Goal: Task Accomplishment & Management: Use online tool/utility

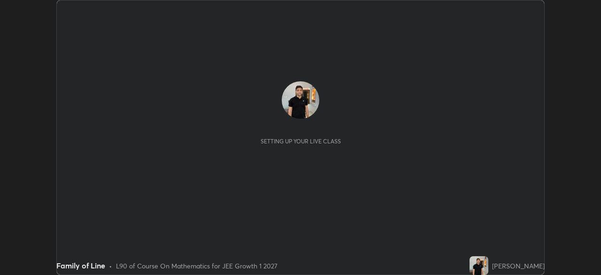
scroll to position [275, 600]
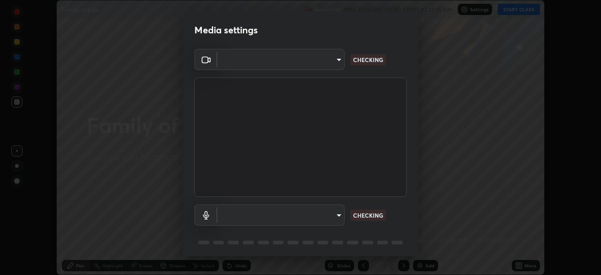
type input "1f9a14f4e709457ebf112205797e18a3e67481265364eba5019e6b99b7ce7553"
type input "default"
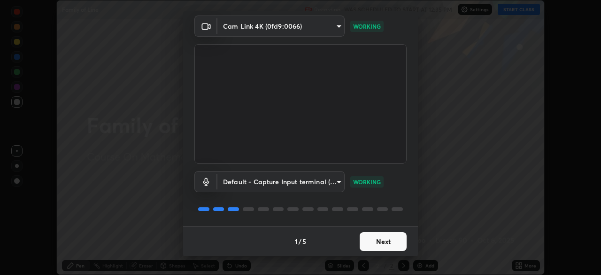
click at [389, 237] on button "Next" at bounding box center [383, 241] width 47 height 19
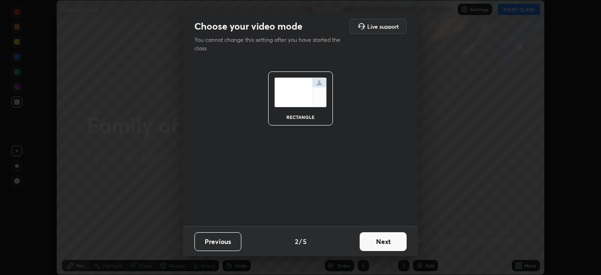
scroll to position [0, 0]
click at [389, 239] on button "Next" at bounding box center [383, 241] width 47 height 19
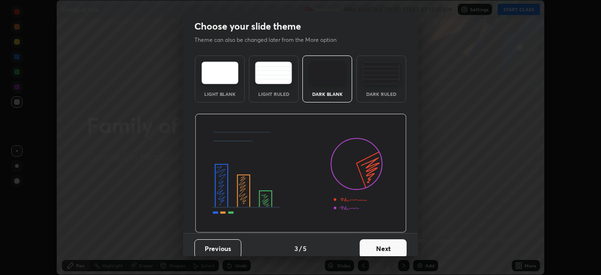
click at [388, 240] on button "Next" at bounding box center [383, 248] width 47 height 19
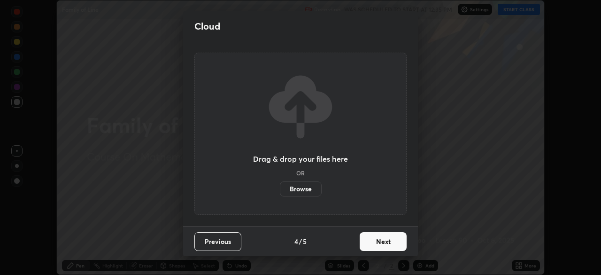
click at [387, 238] on button "Next" at bounding box center [383, 241] width 47 height 19
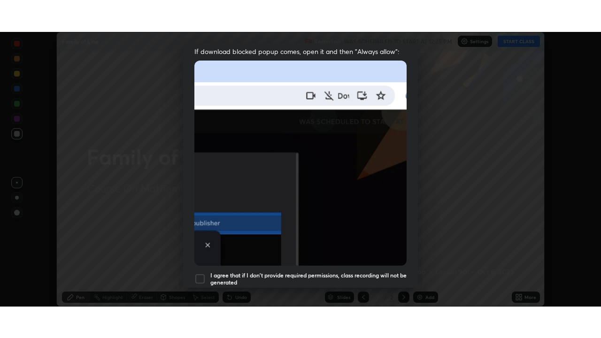
scroll to position [225, 0]
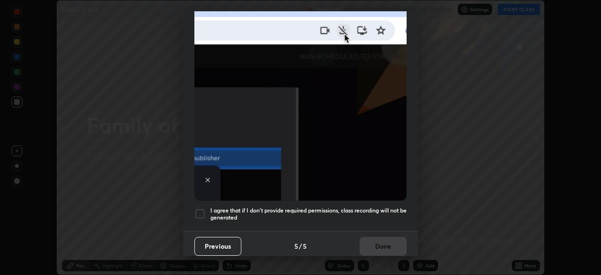
click at [203, 211] on div at bounding box center [199, 213] width 11 height 11
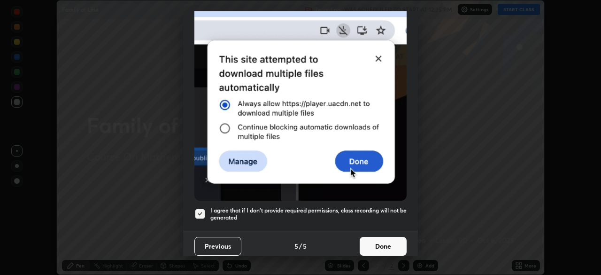
click at [381, 241] on button "Done" at bounding box center [383, 246] width 47 height 19
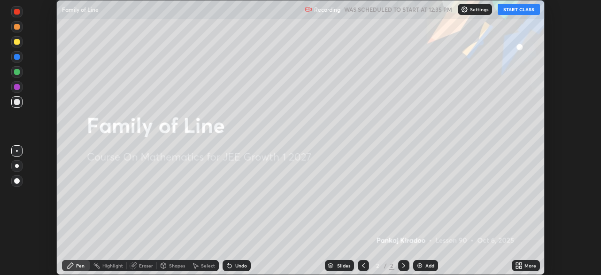
click at [521, 267] on icon at bounding box center [520, 267] width 2 height 2
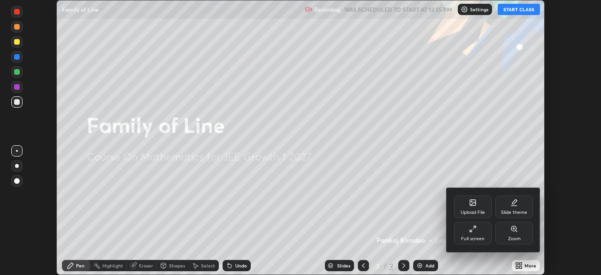
click at [475, 236] on div "Full screen" at bounding box center [472, 238] width 23 height 5
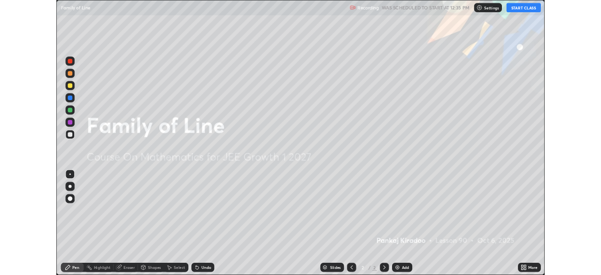
scroll to position [338, 601]
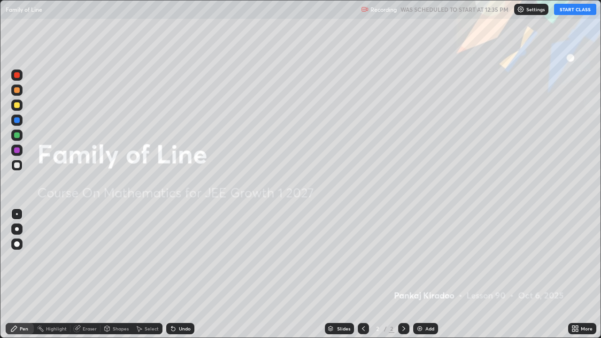
click at [563, 10] on button "START CLASS" at bounding box center [575, 9] width 42 height 11
click at [421, 274] on img at bounding box center [420, 329] width 8 height 8
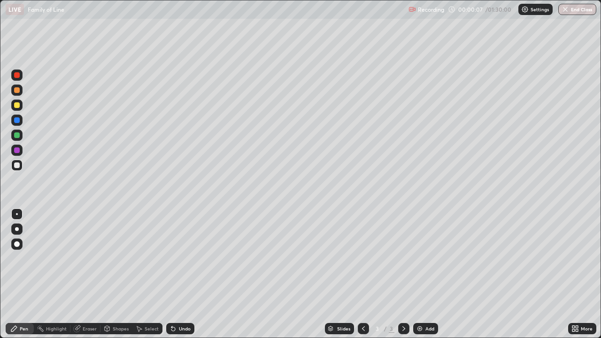
click at [19, 102] on div at bounding box center [16, 104] width 11 height 11
click at [417, 274] on img at bounding box center [420, 329] width 8 height 8
click at [18, 107] on div at bounding box center [17, 105] width 6 height 6
click at [180, 274] on div "Undo" at bounding box center [180, 328] width 28 height 11
click at [182, 274] on div "Undo" at bounding box center [185, 328] width 12 height 5
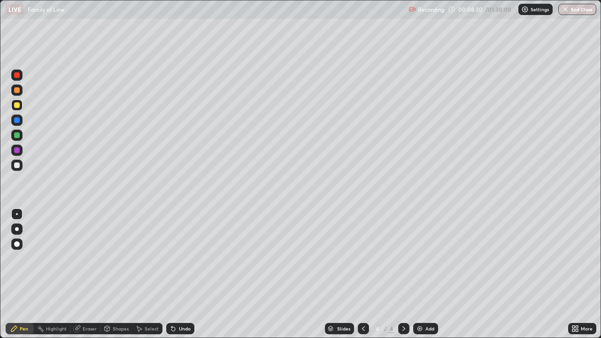
click at [182, 274] on div "Undo" at bounding box center [180, 328] width 28 height 11
click at [426, 274] on div "Add" at bounding box center [429, 328] width 9 height 5
click at [17, 107] on div at bounding box center [17, 105] width 6 height 6
click at [19, 168] on div at bounding box center [16, 165] width 11 height 11
click at [17, 106] on div at bounding box center [17, 105] width 6 height 6
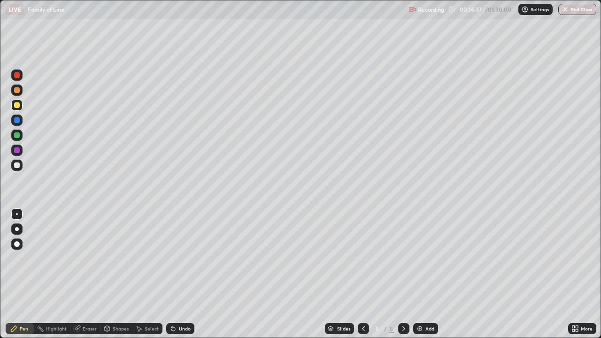
click at [77, 274] on icon at bounding box center [77, 329] width 6 height 6
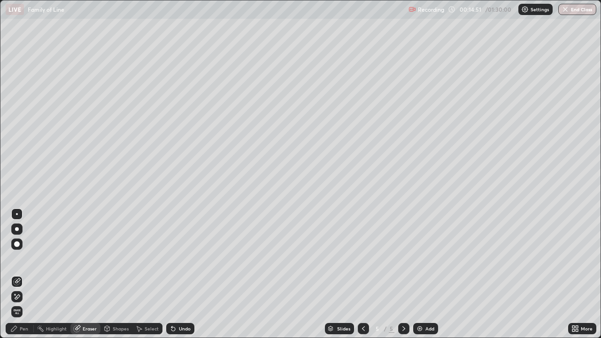
click at [19, 274] on div "Pen" at bounding box center [20, 328] width 28 height 11
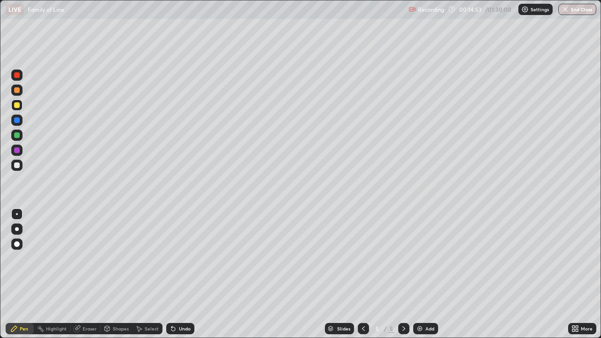
click at [19, 168] on div at bounding box center [16, 165] width 11 height 11
click at [14, 106] on div at bounding box center [17, 105] width 6 height 6
click at [428, 274] on div "Add" at bounding box center [429, 328] width 9 height 5
click at [17, 107] on div at bounding box center [17, 105] width 6 height 6
click at [429, 274] on div "Add" at bounding box center [429, 328] width 9 height 5
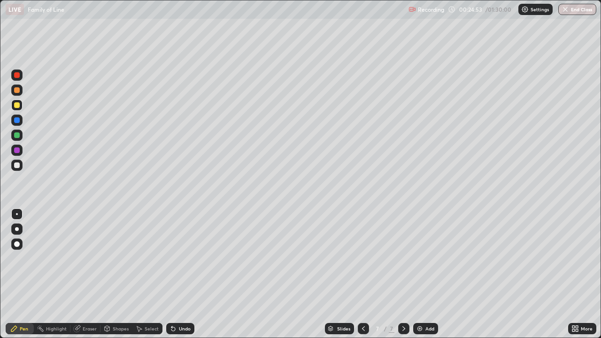
click at [358, 274] on div at bounding box center [363, 328] width 11 height 11
click at [404, 274] on icon at bounding box center [404, 329] width 8 height 8
click at [177, 274] on div "Undo" at bounding box center [180, 328] width 28 height 11
click at [179, 274] on div "Undo" at bounding box center [185, 328] width 12 height 5
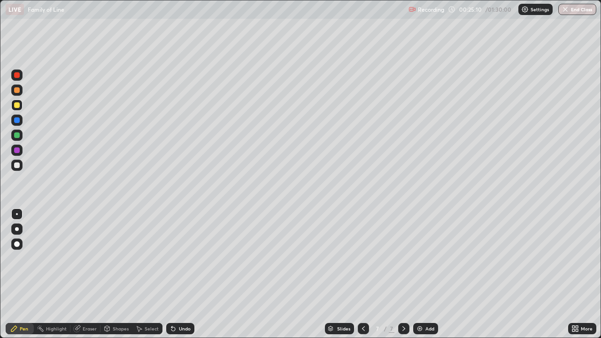
click at [185, 274] on div "Undo" at bounding box center [185, 328] width 12 height 5
click at [361, 274] on div at bounding box center [363, 328] width 11 height 11
click at [403, 274] on icon at bounding box center [404, 329] width 8 height 8
click at [425, 274] on div "Add" at bounding box center [429, 328] width 9 height 5
click at [362, 274] on icon at bounding box center [364, 329] width 8 height 8
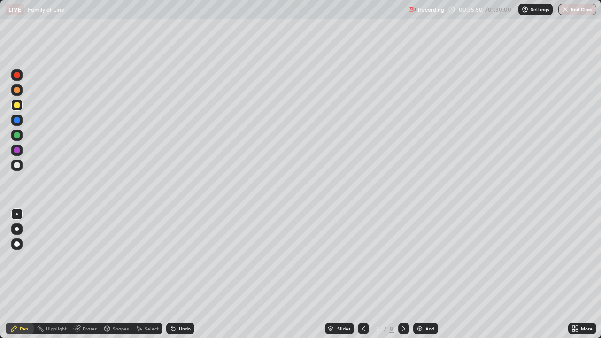
click at [362, 274] on icon at bounding box center [364, 329] width 8 height 8
click at [403, 274] on icon at bounding box center [404, 329] width 8 height 8
click at [403, 274] on icon at bounding box center [403, 328] width 3 height 5
click at [17, 106] on div at bounding box center [17, 105] width 6 height 6
click at [361, 274] on div at bounding box center [363, 328] width 11 height 11
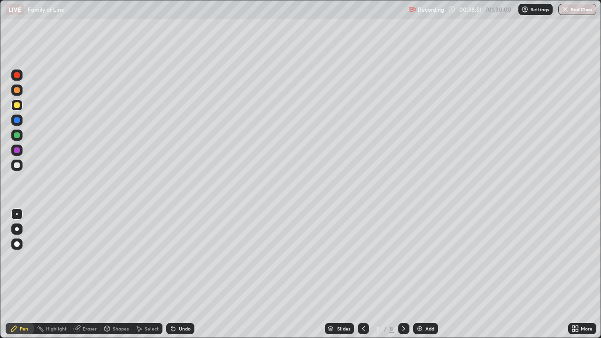
click at [404, 274] on div at bounding box center [403, 328] width 11 height 11
click at [180, 274] on div "Undo" at bounding box center [185, 328] width 12 height 5
click at [11, 167] on div at bounding box center [16, 165] width 11 height 11
click at [179, 274] on div "Undo" at bounding box center [185, 328] width 12 height 5
click at [183, 274] on div "Undo" at bounding box center [185, 328] width 12 height 5
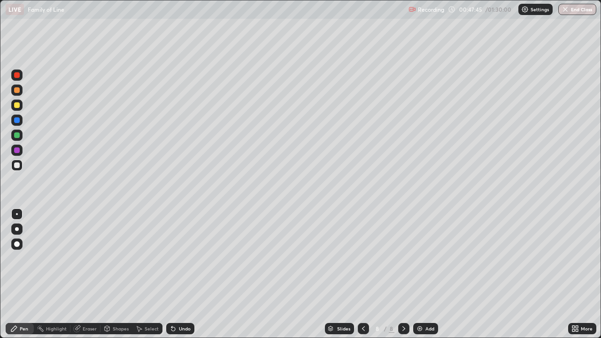
click at [533, 274] on div "Slides 8 / 8 Add" at bounding box center [381, 328] width 374 height 19
click at [534, 274] on div "Slides 8 / 8 Add" at bounding box center [381, 328] width 374 height 19
click at [426, 274] on div "Add" at bounding box center [429, 328] width 9 height 5
click at [358, 274] on div at bounding box center [363, 328] width 11 height 11
click at [414, 274] on div "Add" at bounding box center [425, 328] width 25 height 11
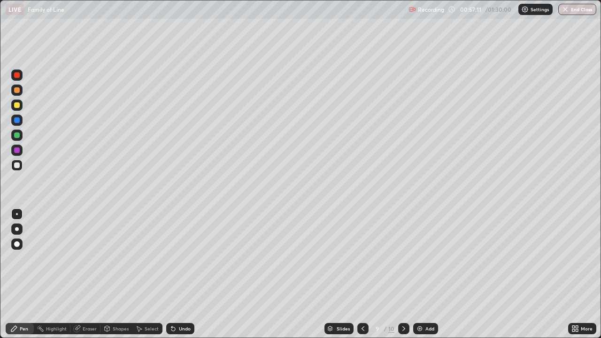
click at [423, 274] on div "Add" at bounding box center [425, 328] width 25 height 11
click at [0, 272] on div "Setting up your live class" at bounding box center [300, 169] width 601 height 338
click at [577, 11] on button "End Class" at bounding box center [577, 9] width 38 height 11
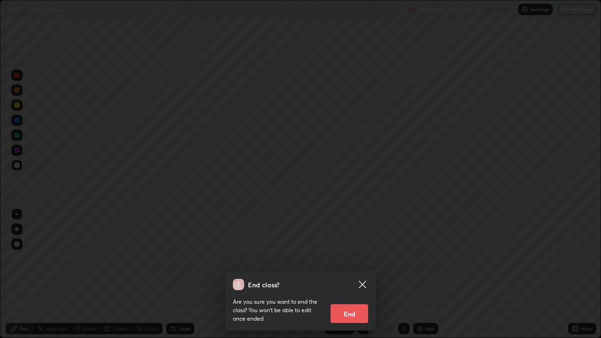
click at [359, 274] on button "End" at bounding box center [349, 313] width 38 height 19
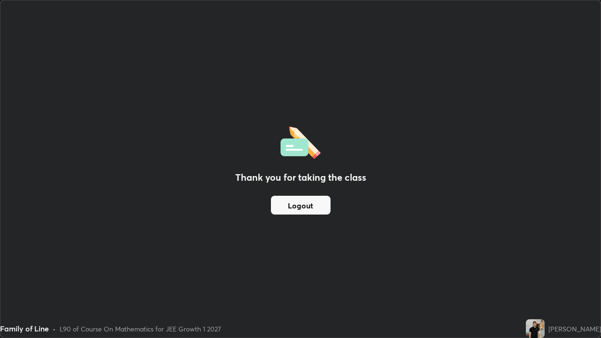
click at [284, 202] on button "Logout" at bounding box center [301, 205] width 60 height 19
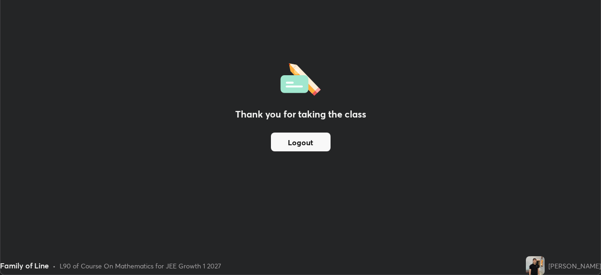
scroll to position [46658, 46331]
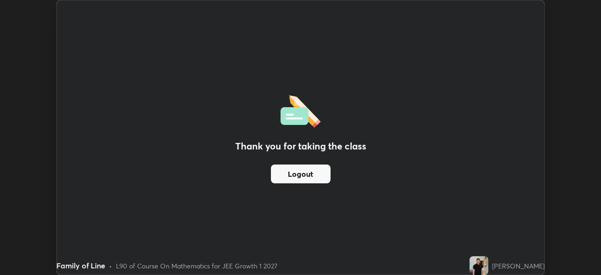
click at [298, 176] on button "Logout" at bounding box center [301, 173] width 60 height 19
